Goal: Information Seeking & Learning: Learn about a topic

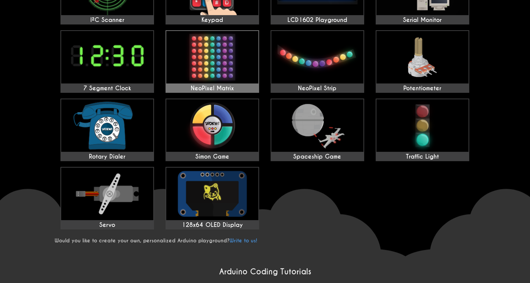
scroll to position [324, 0]
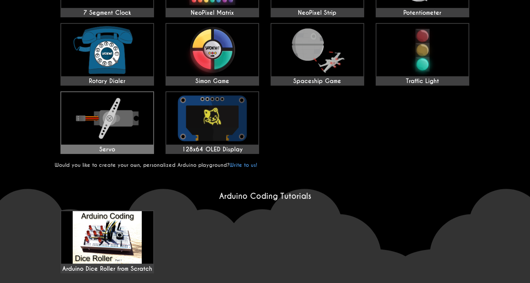
click at [133, 147] on div "Servo" at bounding box center [107, 149] width 92 height 7
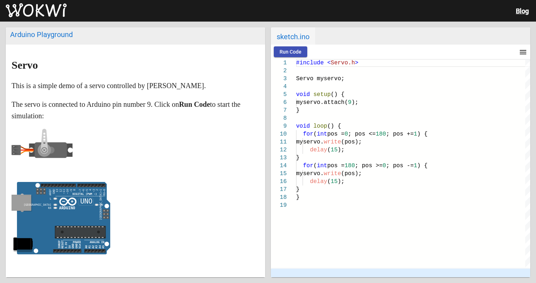
click at [32, 128] on markdown "Servo This is a simple demo of a servo controlled by Arduino. The servo is conn…" at bounding box center [136, 158] width 248 height 199
click at [52, 150] on icon at bounding box center [50, 150] width 9 height 7
click at [62, 14] on img at bounding box center [36, 10] width 61 height 14
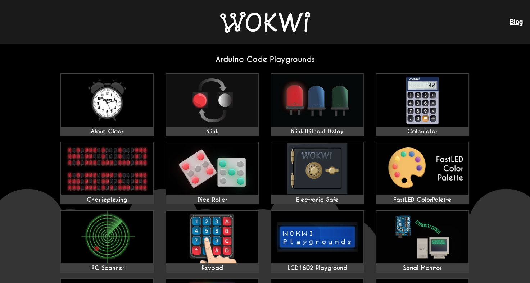
click at [262, 23] on img at bounding box center [265, 22] width 90 height 21
click at [261, 22] on img at bounding box center [265, 22] width 90 height 21
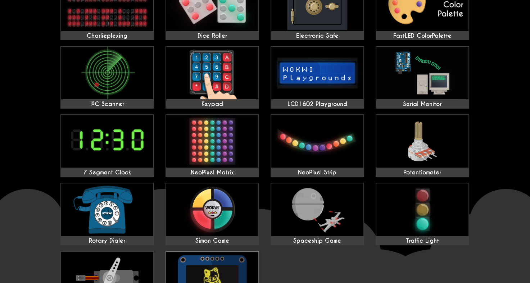
scroll to position [216, 0]
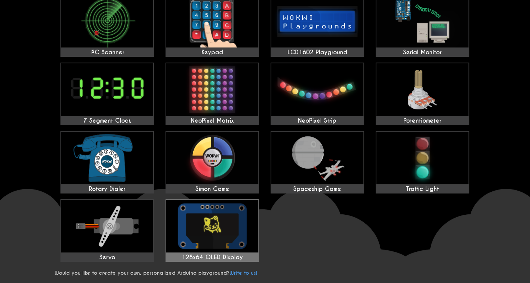
click at [225, 224] on img at bounding box center [212, 226] width 92 height 53
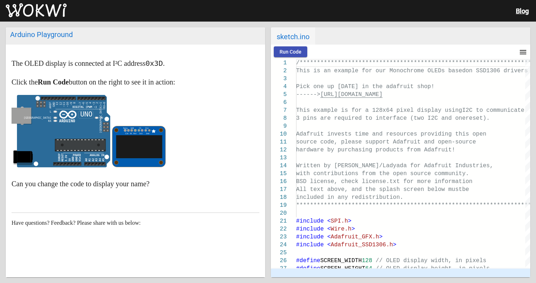
drag, startPoint x: 190, startPoint y: 188, endPoint x: 195, endPoint y: 171, distance: 17.6
click at [195, 172] on markdown "The OLED display is connected at I²C address 0x3D . Click the Run Code button o…" at bounding box center [136, 124] width 248 height 132
drag, startPoint x: 114, startPoint y: 128, endPoint x: 108, endPoint y: 116, distance: 14.0
click at [108, 116] on p at bounding box center [136, 133] width 248 height 76
click at [108, 121] on icon "false ON false false" at bounding box center [61, 131] width 99 height 73
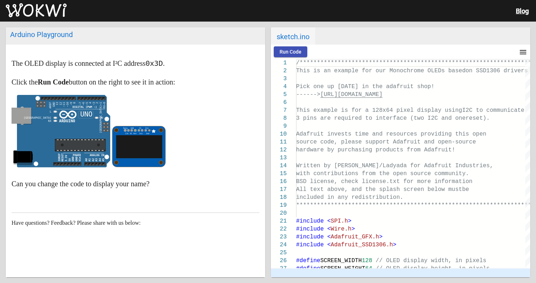
drag, startPoint x: 107, startPoint y: 120, endPoint x: 114, endPoint y: 128, distance: 11.3
click at [114, 128] on p at bounding box center [136, 133] width 248 height 76
click at [148, 122] on p at bounding box center [136, 133] width 248 height 76
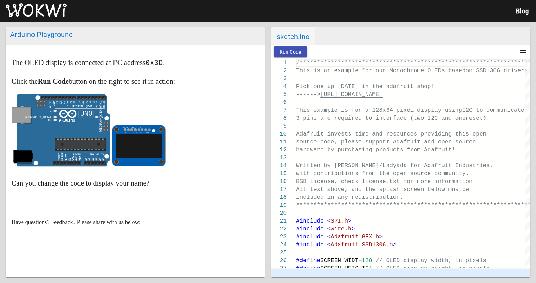
scroll to position [14, 0]
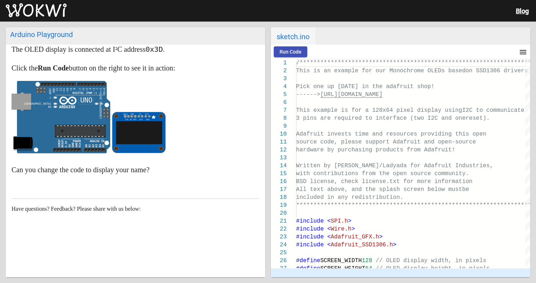
click at [97, 166] on p "Can you change the code to display your name?" at bounding box center [136, 170] width 248 height 12
drag, startPoint x: 108, startPoint y: 170, endPoint x: 118, endPoint y: 195, distance: 27.1
click at [108, 171] on p "Can you change the code to display your name?" at bounding box center [136, 170] width 248 height 12
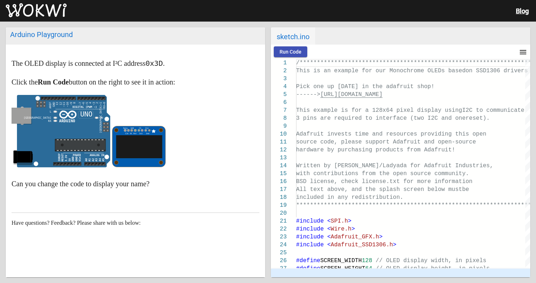
drag, startPoint x: 120, startPoint y: 192, endPoint x: 117, endPoint y: 199, distance: 7.9
click at [117, 201] on article "The OLED display is connected at I²C address 0x3D . Click the Run Code button o…" at bounding box center [135, 168] width 259 height 247
click at [117, 199] on article "The OLED display is connected at I²C address 0x3D . Click the Run Code button o…" at bounding box center [135, 168] width 259 height 247
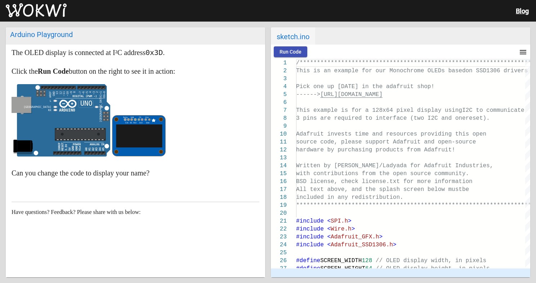
scroll to position [14, 0]
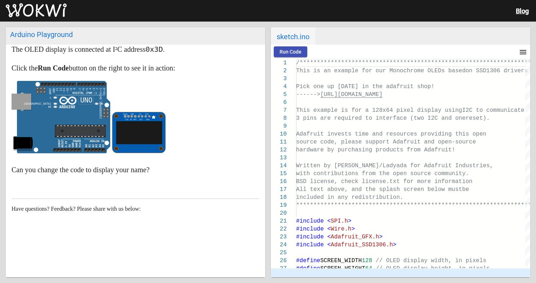
click at [138, 152] on g "Data SA0 CS Vin C1k DC Rst 3v3 Gnd" at bounding box center [138, 132] width 53 height 41
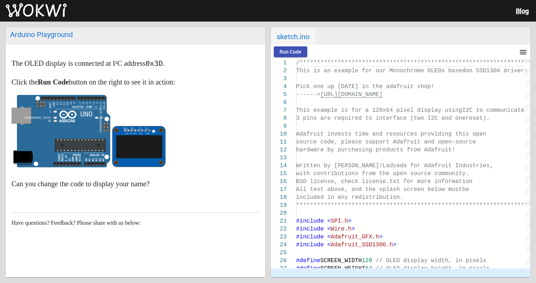
scroll to position [0, 0]
click at [48, 44] on h2 "Arduino Playground" at bounding box center [135, 35] width 259 height 17
click at [60, 47] on article "The OLED display is connected at I²C address 0x3D . Click the Run Code button o…" at bounding box center [135, 168] width 259 height 247
drag, startPoint x: 11, startPoint y: 35, endPoint x: 116, endPoint y: 38, distance: 105.2
click at [112, 38] on div "Arduino Playground" at bounding box center [135, 34] width 251 height 9
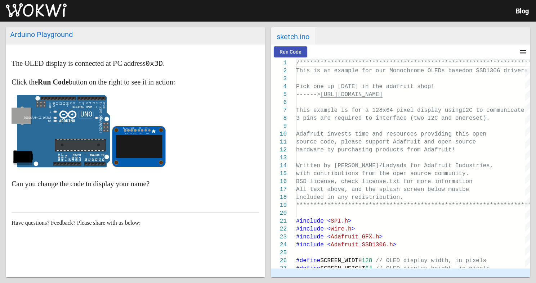
click at [119, 39] on div "Arduino Playground" at bounding box center [135, 34] width 251 height 9
click at [163, 62] on code "0x3D" at bounding box center [153, 63] width 17 height 9
click at [295, 55] on span "Run Code" at bounding box center [290, 52] width 22 height 6
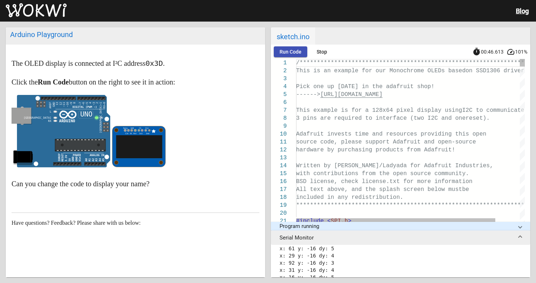
click at [207, 129] on p at bounding box center [136, 133] width 248 height 76
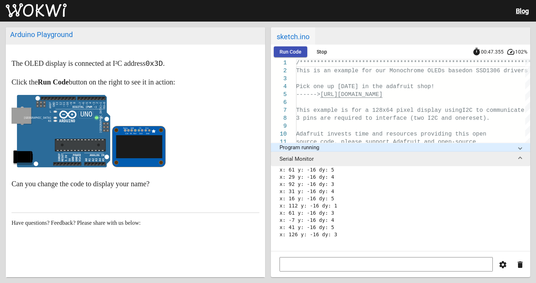
click at [207, 129] on p at bounding box center [136, 133] width 248 height 76
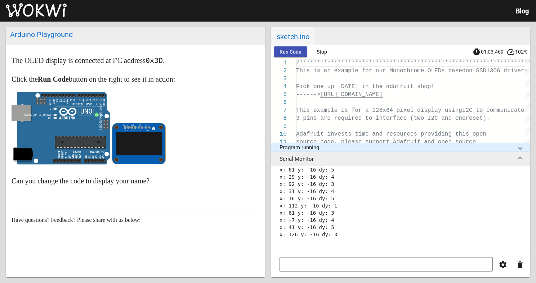
scroll to position [14, 0]
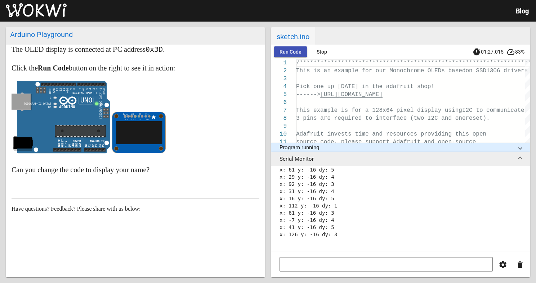
click at [182, 126] on p at bounding box center [136, 119] width 248 height 76
drag, startPoint x: 181, startPoint y: 126, endPoint x: 171, endPoint y: 125, distance: 10.1
click at [175, 127] on p at bounding box center [136, 119] width 248 height 76
click at [171, 125] on p at bounding box center [136, 119] width 248 height 76
drag, startPoint x: 162, startPoint y: 116, endPoint x: 171, endPoint y: 135, distance: 21.6
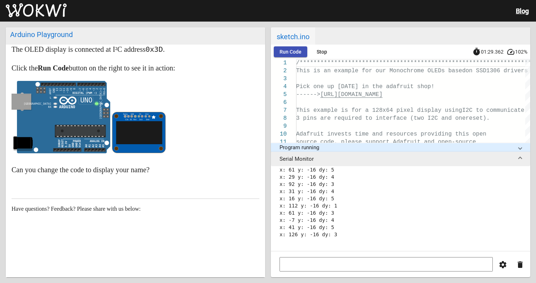
click at [186, 161] on markdown "The OLED display is connected at I²C address 0x3D . Click the Run Code button o…" at bounding box center [136, 110] width 248 height 132
click at [206, 121] on p at bounding box center [136, 119] width 248 height 76
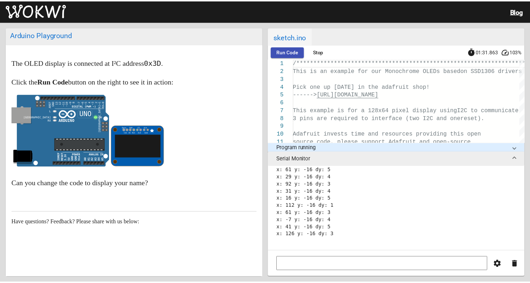
scroll to position [0, 0]
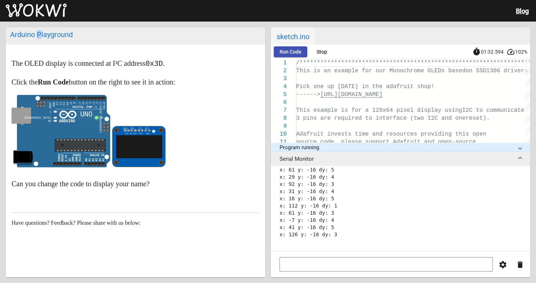
click at [35, 33] on div "Arduino Playground" at bounding box center [135, 34] width 251 height 9
click at [45, 17] on img at bounding box center [36, 10] width 61 height 14
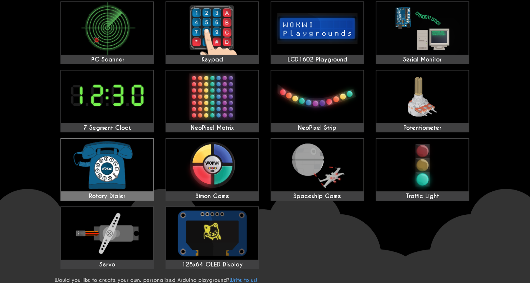
scroll to position [180, 0]
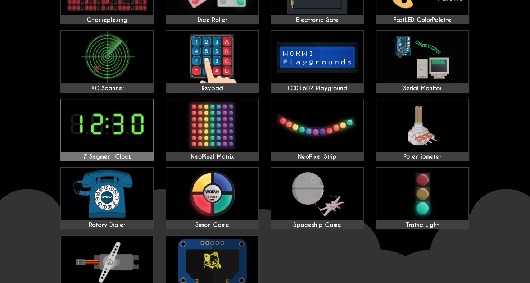
click at [63, 122] on img at bounding box center [107, 125] width 92 height 53
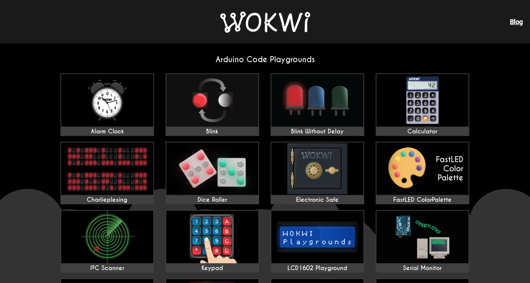
click at [262, 18] on img at bounding box center [265, 22] width 90 height 21
